Goal: Task Accomplishment & Management: Manage account settings

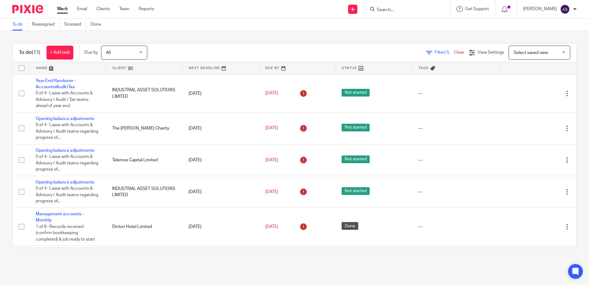
click at [436, 6] on form at bounding box center [409, 9] width 66 height 8
click at [403, 11] on input "Search" at bounding box center [403, 10] width 55 height 6
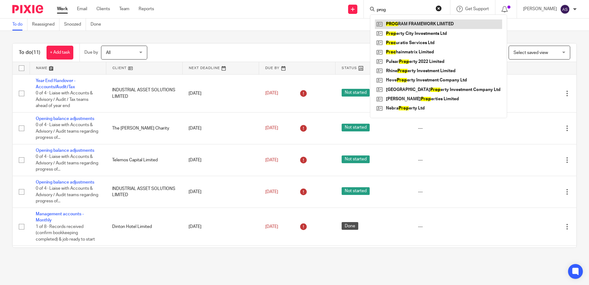
type input "prog"
click at [421, 23] on link at bounding box center [438, 23] width 127 height 9
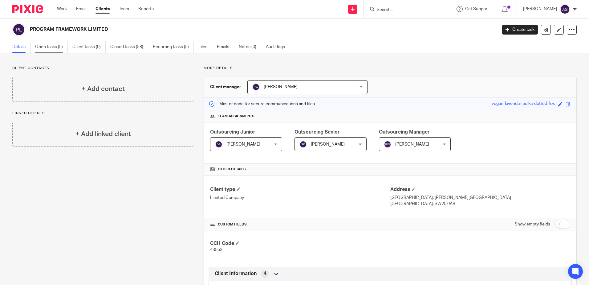
click at [51, 43] on link "Open tasks (5)" at bounding box center [51, 47] width 33 height 12
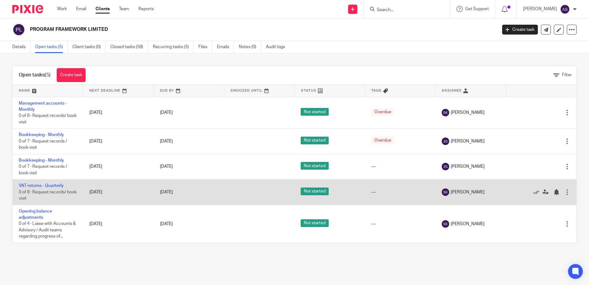
click at [56, 181] on td "VAT returns - Quarterly 0 of 8 · Request records/ book visit" at bounding box center [48, 191] width 71 height 25
click at [63, 185] on link "VAT returns - Quarterly" at bounding box center [41, 185] width 45 height 4
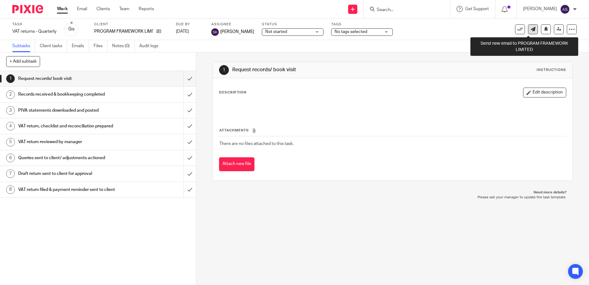
click at [533, 29] on link at bounding box center [533, 29] width 10 height 10
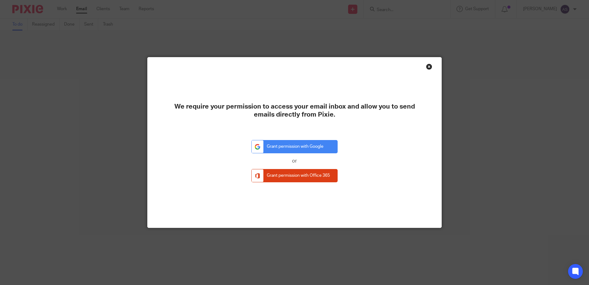
click at [426, 66] on div "Close this dialog window" at bounding box center [429, 66] width 6 height 6
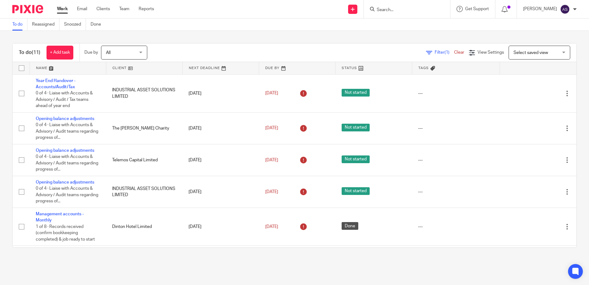
click at [427, 12] on input "Search" at bounding box center [403, 10] width 55 height 6
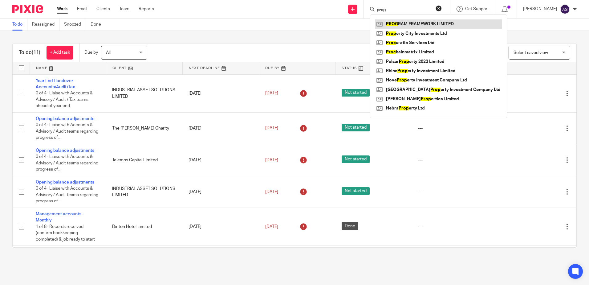
type input "prog"
click at [431, 24] on link at bounding box center [438, 23] width 127 height 9
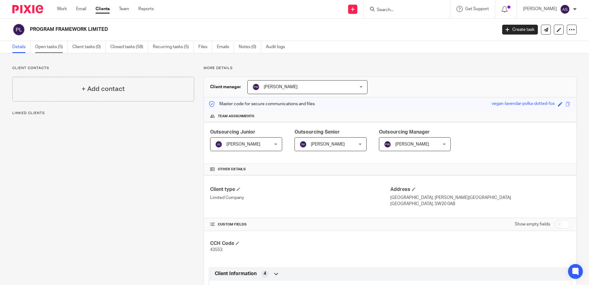
click at [47, 47] on link "Open tasks (5)" at bounding box center [51, 47] width 33 height 12
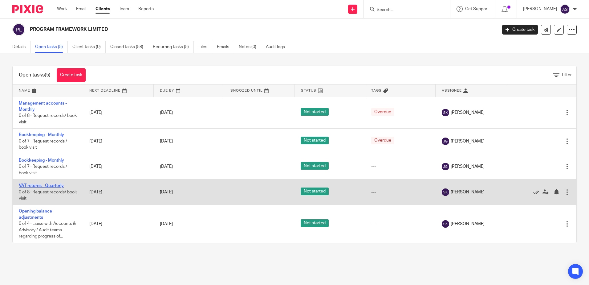
click at [51, 187] on link "VAT returns - Quarterly" at bounding box center [41, 185] width 45 height 4
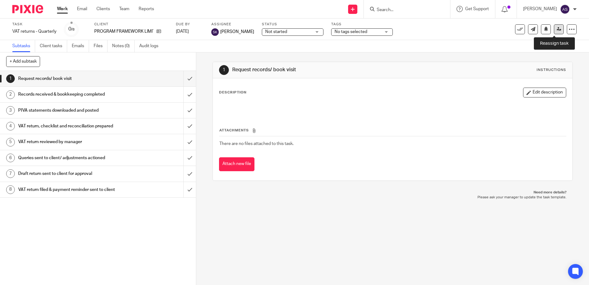
click at [557, 27] on icon at bounding box center [559, 29] width 5 height 5
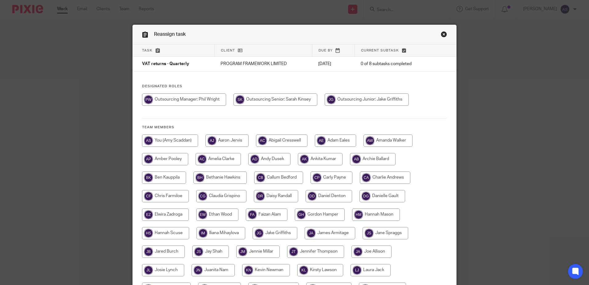
click at [203, 100] on input "radio" at bounding box center [184, 99] width 84 height 12
radio input "true"
click at [211, 99] on input "radio" at bounding box center [184, 99] width 85 height 12
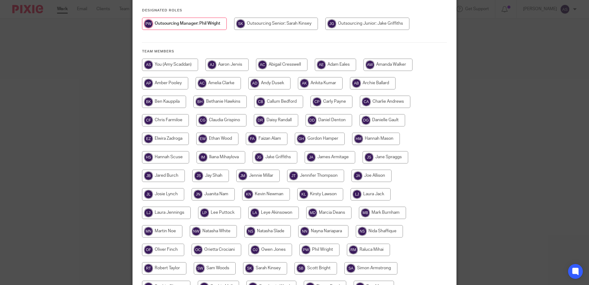
scroll to position [62, 0]
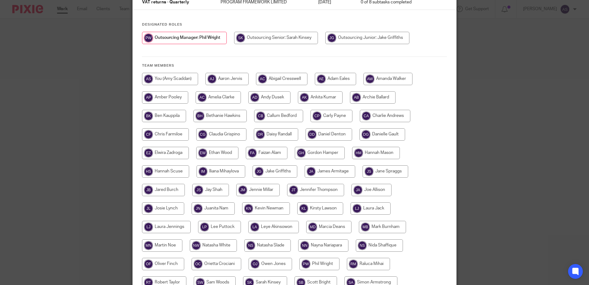
click at [184, 81] on input "radio" at bounding box center [170, 79] width 56 height 12
radio input "true"
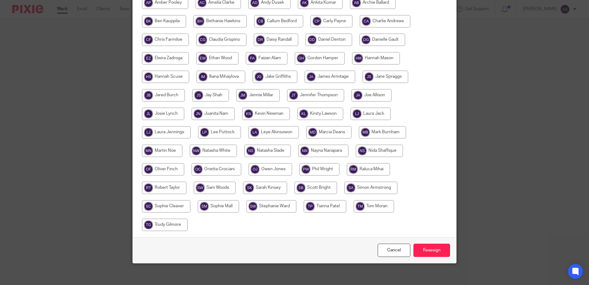
scroll to position [159, 0]
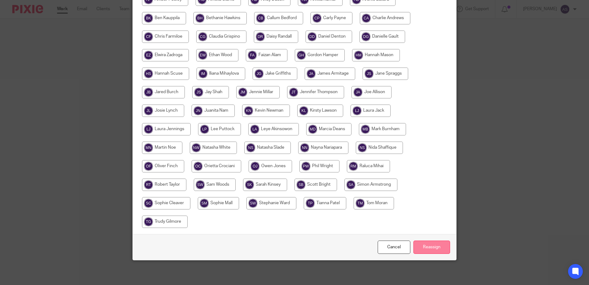
click at [426, 242] on input "Reassign" at bounding box center [432, 246] width 37 height 13
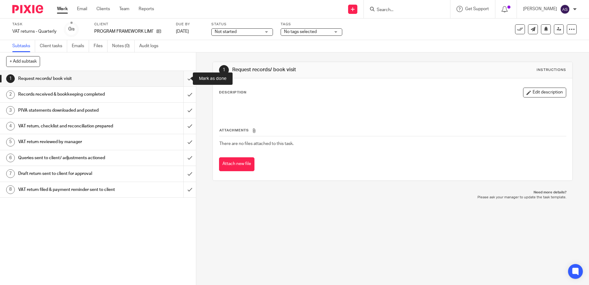
click at [178, 75] on input "submit" at bounding box center [98, 78] width 196 height 15
click at [181, 95] on input "submit" at bounding box center [98, 94] width 196 height 15
click at [182, 105] on input "submit" at bounding box center [98, 110] width 196 height 15
click at [184, 123] on input "submit" at bounding box center [98, 125] width 196 height 15
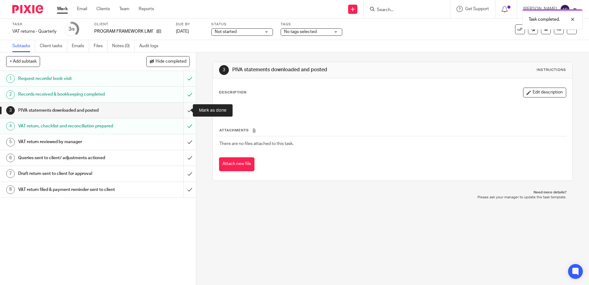
click at [187, 112] on input "submit" at bounding box center [98, 110] width 196 height 15
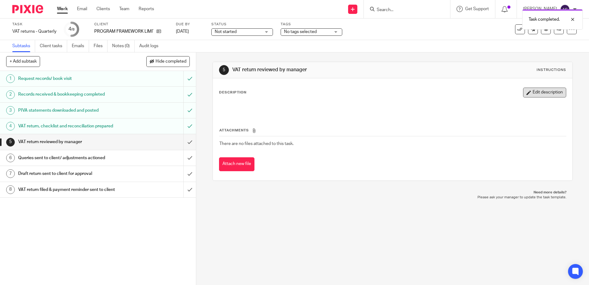
click at [524, 94] on button "Edit description" at bounding box center [544, 93] width 43 height 10
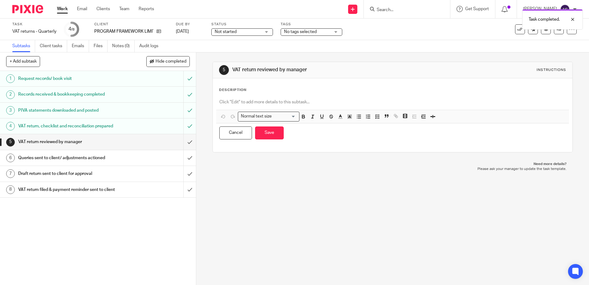
click at [288, 100] on p at bounding box center [392, 102] width 346 height 6
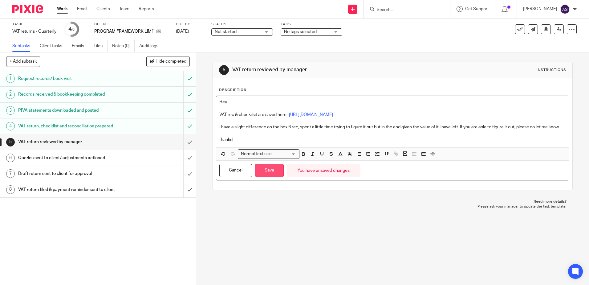
click at [264, 177] on button "Save" at bounding box center [269, 170] width 29 height 13
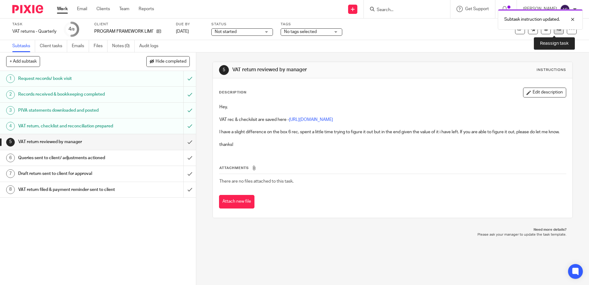
click at [557, 34] on link at bounding box center [559, 29] width 10 height 10
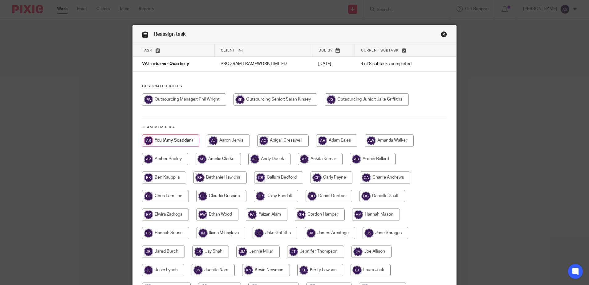
click at [306, 99] on input "radio" at bounding box center [276, 99] width 84 height 12
radio input "true"
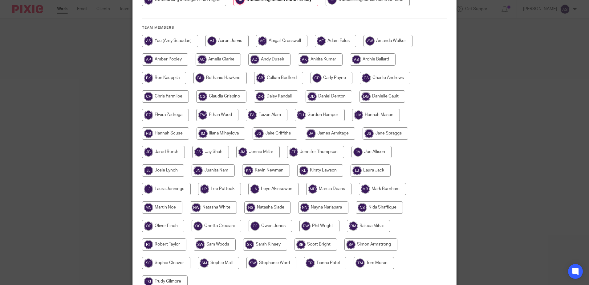
scroll to position [154, 0]
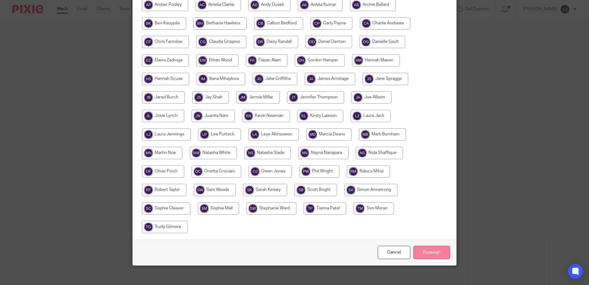
click at [430, 253] on input "Reassign" at bounding box center [432, 252] width 37 height 13
